Goal: Obtain resource: Obtain resource

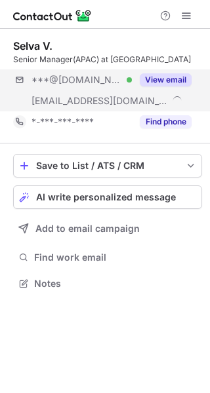
scroll to position [274, 210]
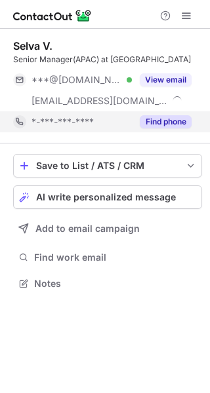
click at [166, 132] on div "Find phone" at bounding box center [162, 121] width 60 height 21
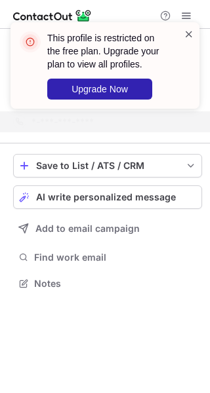
click at [188, 32] on span at bounding box center [188, 34] width 10 height 13
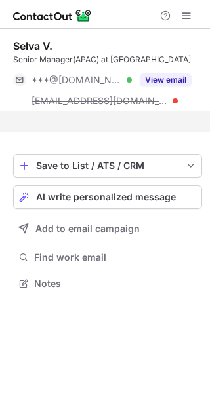
scroll to position [7, 7]
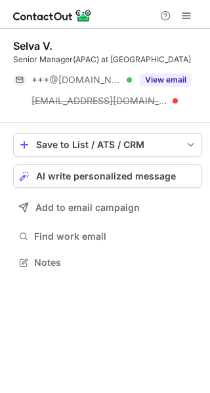
click at [187, 15] on span at bounding box center [186, 15] width 10 height 10
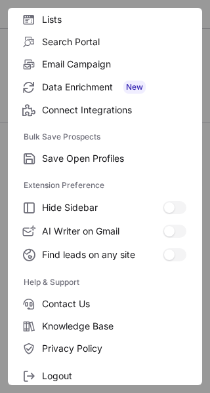
scroll to position [151, 0]
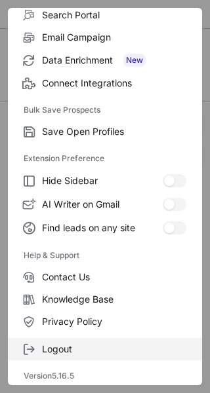
click at [64, 347] on span "Logout" at bounding box center [114, 349] width 144 height 12
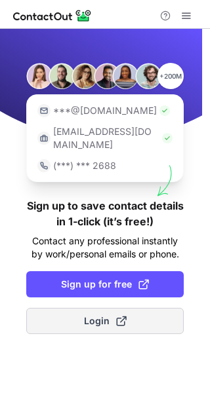
click at [81, 318] on button "Login" at bounding box center [104, 321] width 157 height 26
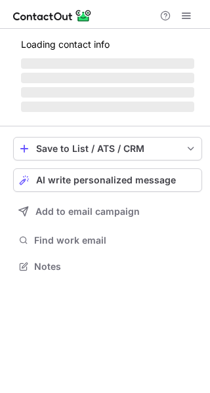
scroll to position [254, 210]
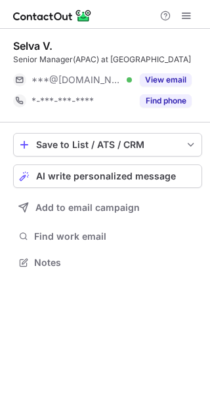
click at [189, 14] on span at bounding box center [186, 15] width 10 height 10
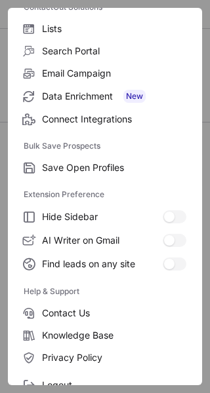
scroll to position [151, 0]
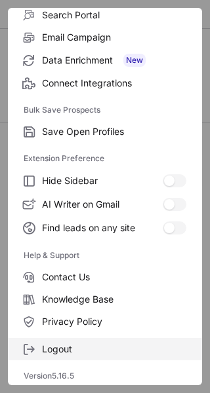
click at [83, 348] on span "Logout" at bounding box center [114, 349] width 144 height 12
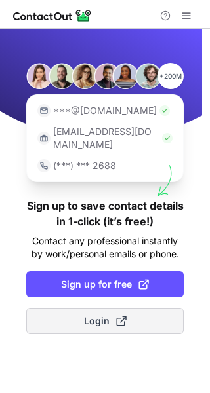
click at [95, 315] on span "Login" at bounding box center [105, 321] width 43 height 13
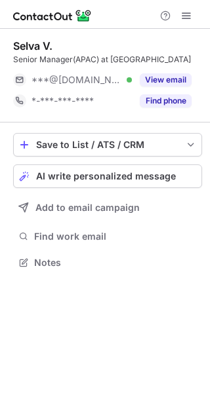
scroll to position [7, 7]
click at [187, 12] on span at bounding box center [186, 15] width 10 height 10
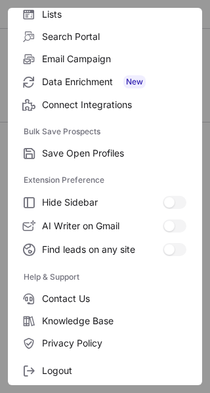
scroll to position [151, 0]
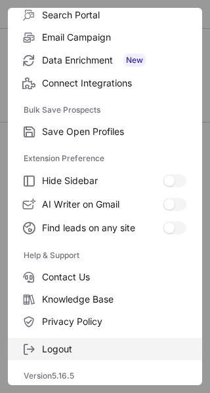
click at [80, 345] on span "Logout" at bounding box center [114, 349] width 144 height 12
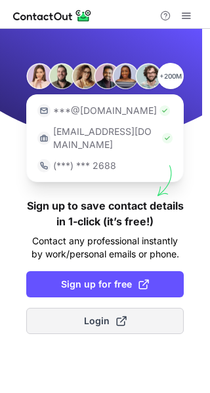
click at [81, 316] on button "Login" at bounding box center [104, 321] width 157 height 26
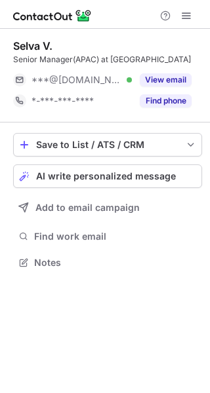
scroll to position [7, 7]
click at [167, 105] on button "Find phone" at bounding box center [166, 100] width 52 height 13
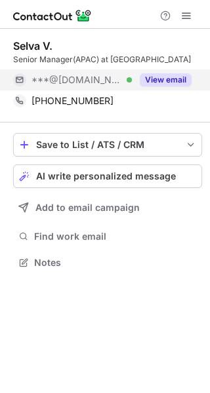
click at [164, 71] on div "View email" at bounding box center [162, 79] width 60 height 21
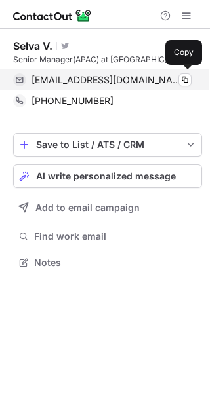
click at [167, 79] on div "selvendrankkl@gmail.com Verified" at bounding box center [111, 80] width 160 height 12
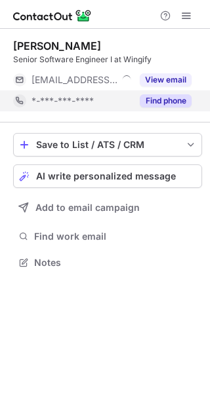
scroll to position [7, 7]
click at [175, 98] on button "Find phone" at bounding box center [166, 100] width 52 height 13
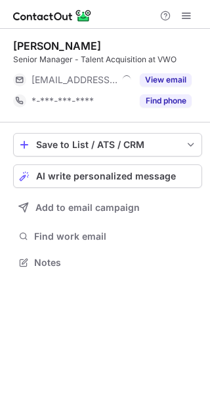
scroll to position [7, 7]
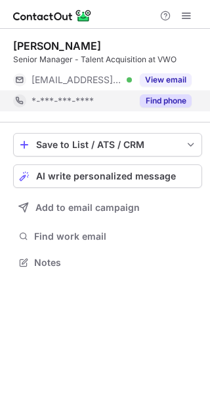
click at [164, 94] on div "Find phone" at bounding box center [162, 100] width 60 height 21
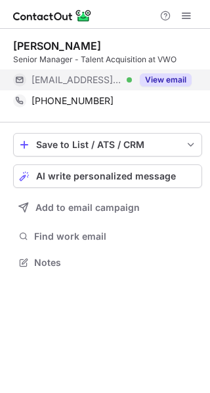
click at [166, 69] on div "View email" at bounding box center [162, 79] width 60 height 21
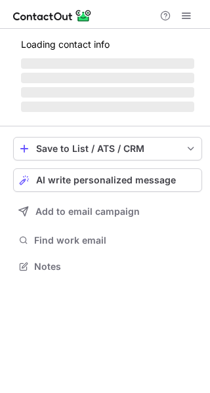
scroll to position [286, 210]
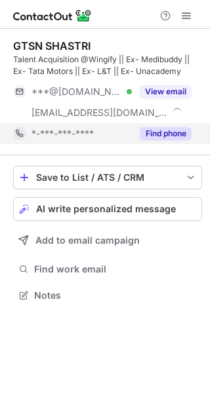
click at [169, 140] on button "Find phone" at bounding box center [166, 133] width 52 height 13
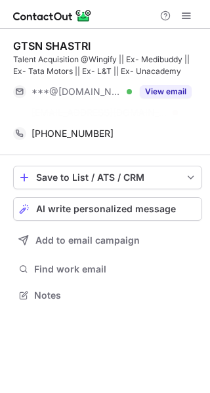
scroll to position [265, 210]
